Goal: Task Accomplishment & Management: Use online tool/utility

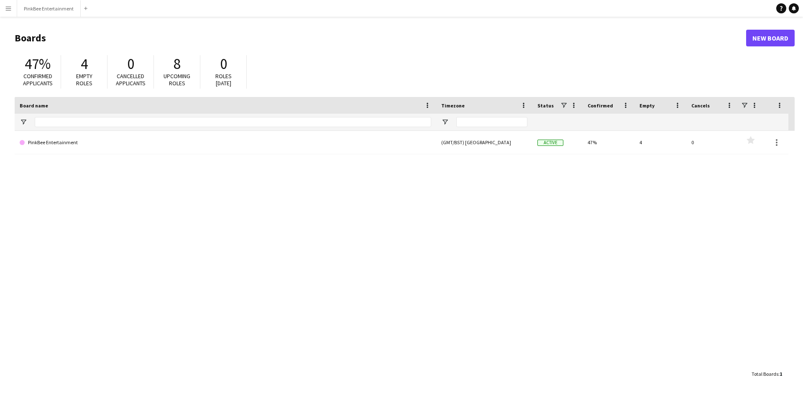
click at [10, 10] on app-icon "Menu" at bounding box center [8, 8] width 7 height 7
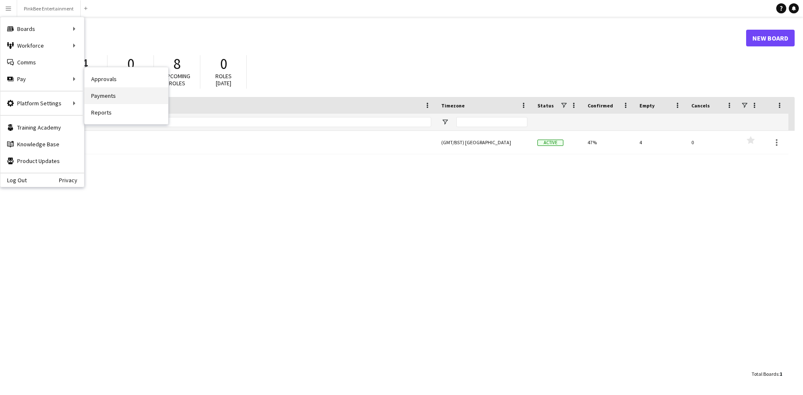
click at [109, 96] on link "Payments" at bounding box center [127, 95] width 84 height 17
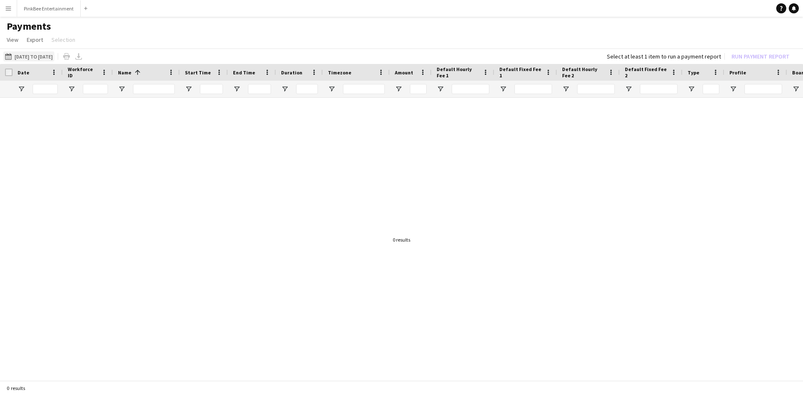
click at [40, 54] on button "[DATE] to [DATE] [DATE] to [DATE]" at bounding box center [28, 56] width 51 height 10
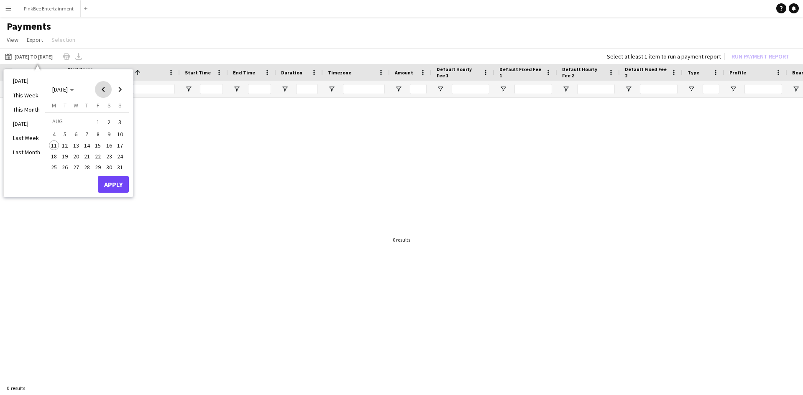
click at [103, 87] on span "Previous month" at bounding box center [103, 89] width 17 height 17
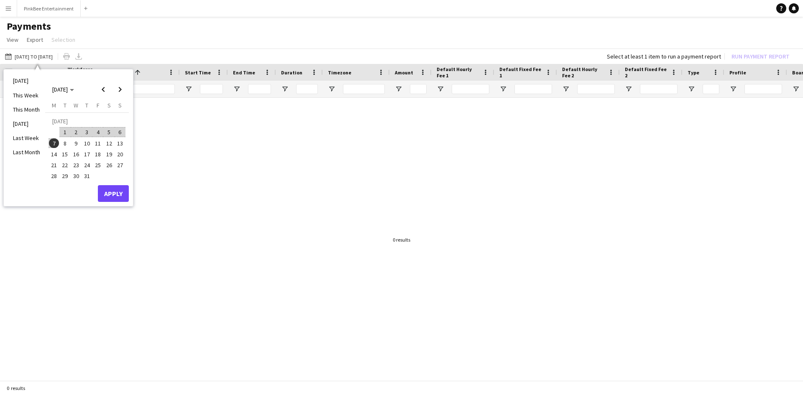
click at [55, 144] on span "7" at bounding box center [54, 143] width 10 height 10
click at [56, 152] on span "14" at bounding box center [54, 154] width 10 height 10
click at [114, 199] on button "Apply" at bounding box center [113, 193] width 31 height 17
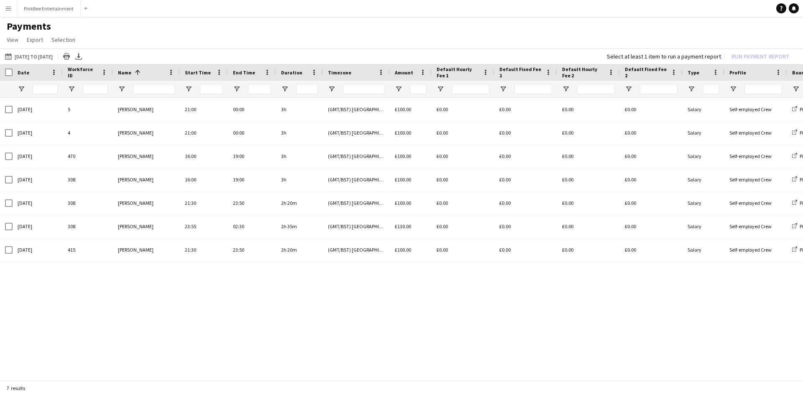
click at [142, 73] on div "Name 1" at bounding box center [141, 72] width 47 height 13
drag, startPoint x: 128, startPoint y: 71, endPoint x: 122, endPoint y: 72, distance: 6.5
click at [128, 71] on span "Name" at bounding box center [124, 72] width 13 height 6
click at [130, 71] on span "Name" at bounding box center [124, 72] width 13 height 6
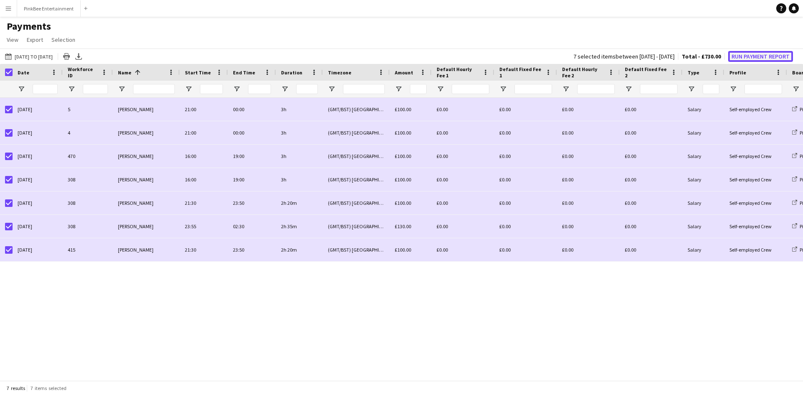
click at [740, 55] on button "Run Payment Report" at bounding box center [760, 56] width 65 height 11
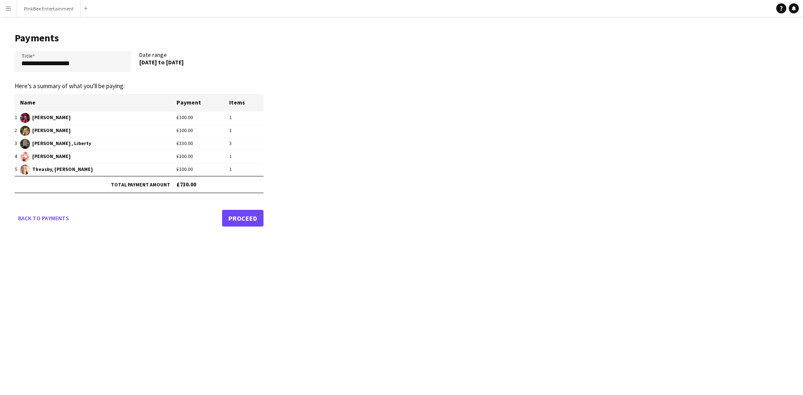
drag, startPoint x: 158, startPoint y: 64, endPoint x: 222, endPoint y: 62, distance: 64.0
click at [222, 62] on div "[DATE] to [DATE]" at bounding box center [197, 63] width 116 height 8
copy div "[DATE] to [DATE]"
drag, startPoint x: 84, startPoint y: 66, endPoint x: 0, endPoint y: 70, distance: 83.8
click at [0, 70] on main "**********" at bounding box center [136, 128] width 272 height 223
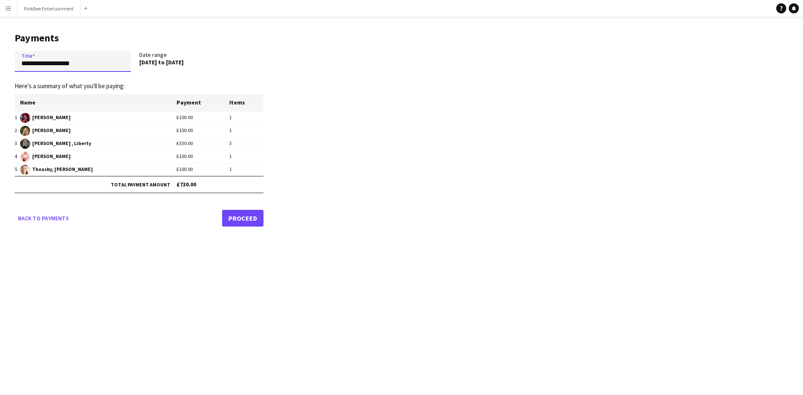
paste input "*******"
type input "**********"
click at [246, 218] on link "Proceed" at bounding box center [242, 218] width 41 height 17
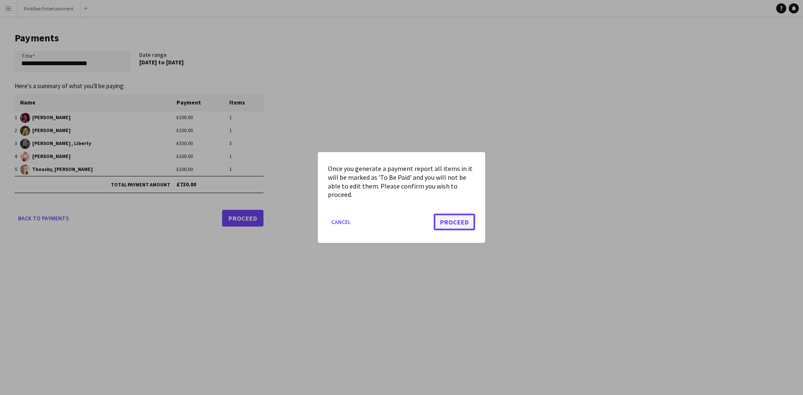
click at [459, 221] on button "Proceed" at bounding box center [454, 222] width 41 height 17
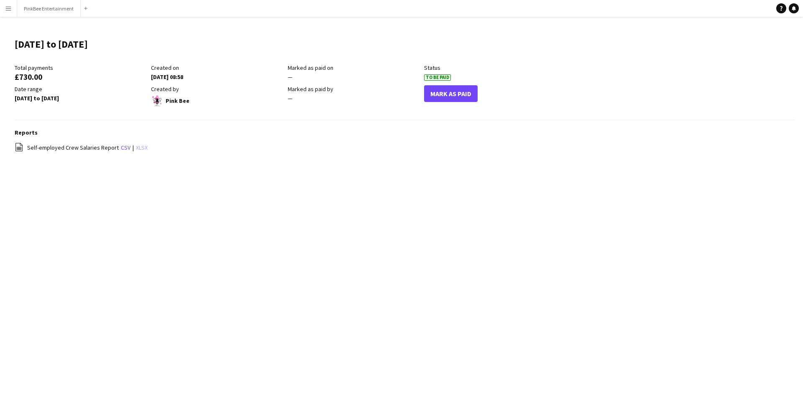
click at [138, 146] on link "xlsx" at bounding box center [142, 148] width 12 height 8
